Goal: Task Accomplishment & Management: Manage account settings

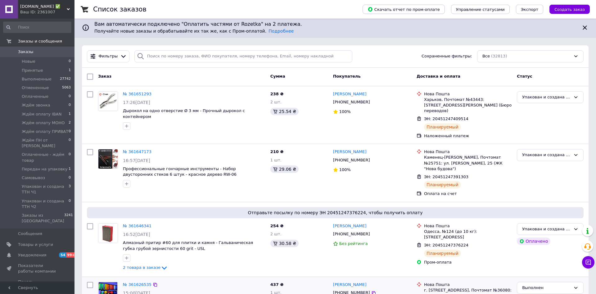
scroll to position [95, 0]
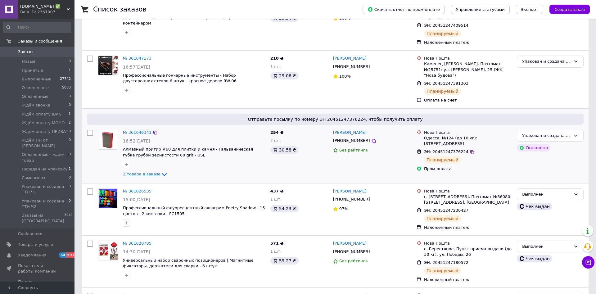
click at [161, 171] on icon at bounding box center [164, 174] width 7 height 7
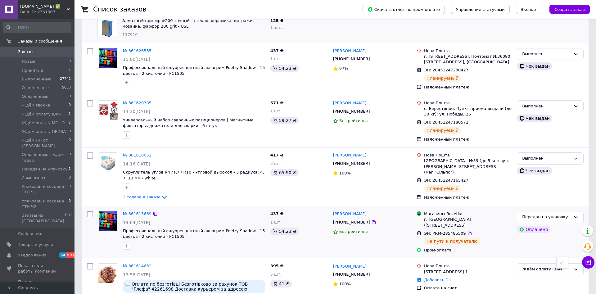
scroll to position [412, 0]
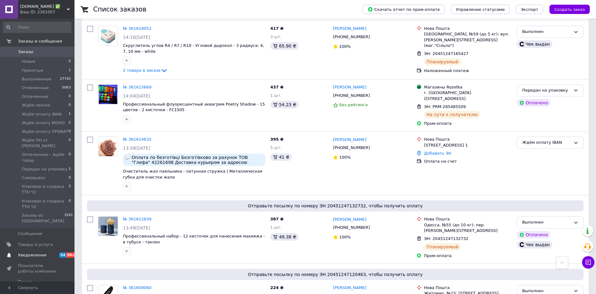
click at [41, 252] on span "Уведомления" at bounding box center [32, 255] width 28 height 6
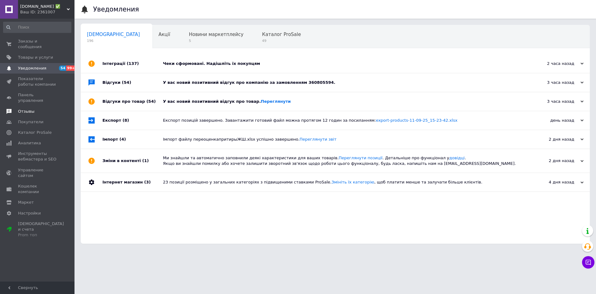
click at [25, 109] on span "Отзывы" at bounding box center [26, 112] width 16 height 6
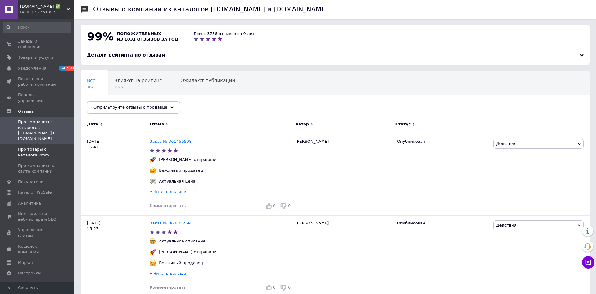
click at [32, 147] on span "Про товары с каталога Prom" at bounding box center [37, 152] width 39 height 11
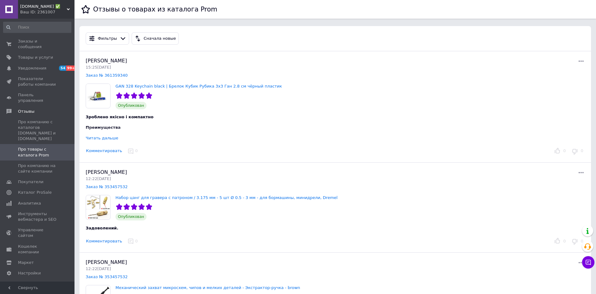
click at [66, 14] on div "Ваш ID: 2361007" at bounding box center [47, 12] width 54 height 6
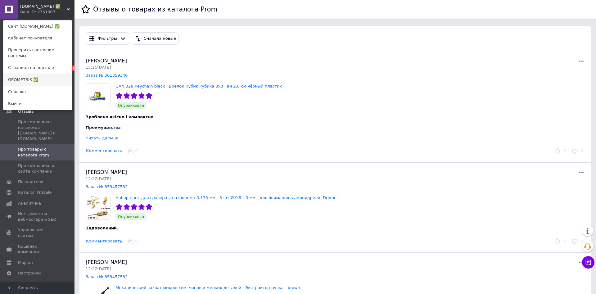
click at [46, 77] on link "GEOMETRIK ✅" at bounding box center [37, 80] width 68 height 12
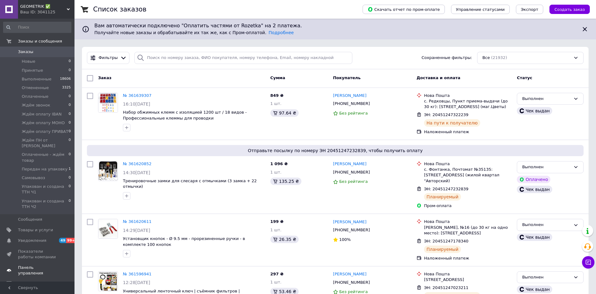
scroll to position [103, 0]
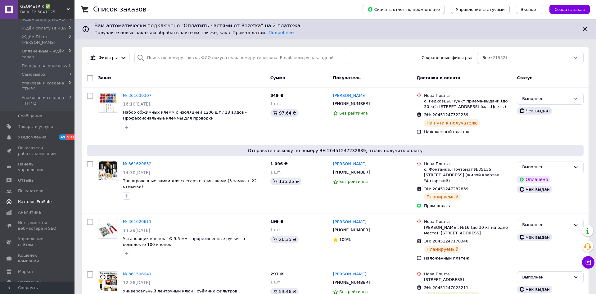
click at [37, 199] on span "Каталог ProSale" at bounding box center [35, 202] width 34 height 6
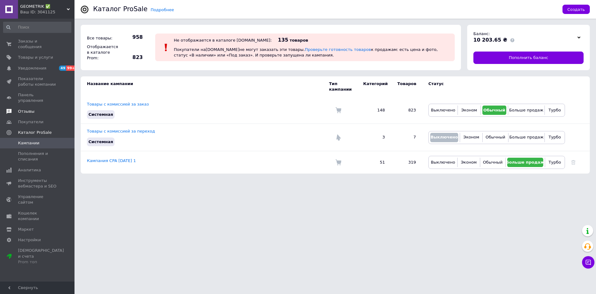
click at [19, 109] on span "Отзывы" at bounding box center [26, 112] width 16 height 6
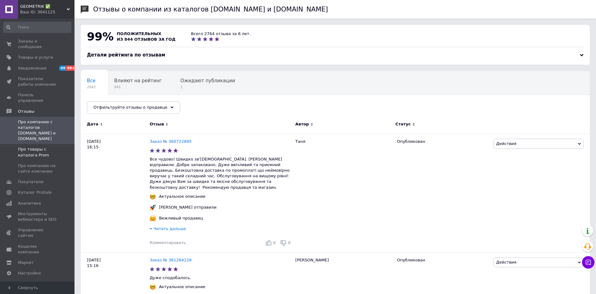
click at [25, 147] on span "Про товары с каталога Prom" at bounding box center [37, 152] width 39 height 11
click at [171, 142] on link "Заказ № 360722895" at bounding box center [171, 141] width 42 height 5
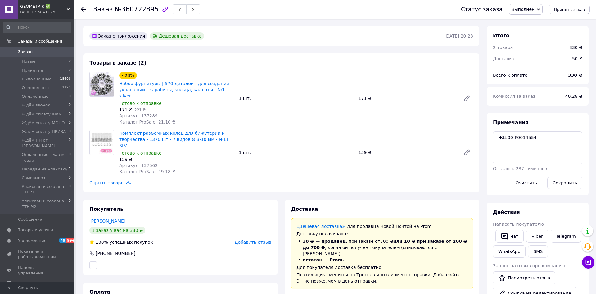
click at [83, 7] on use at bounding box center [83, 9] width 5 height 5
